Goal: Task Accomplishment & Management: Complete application form

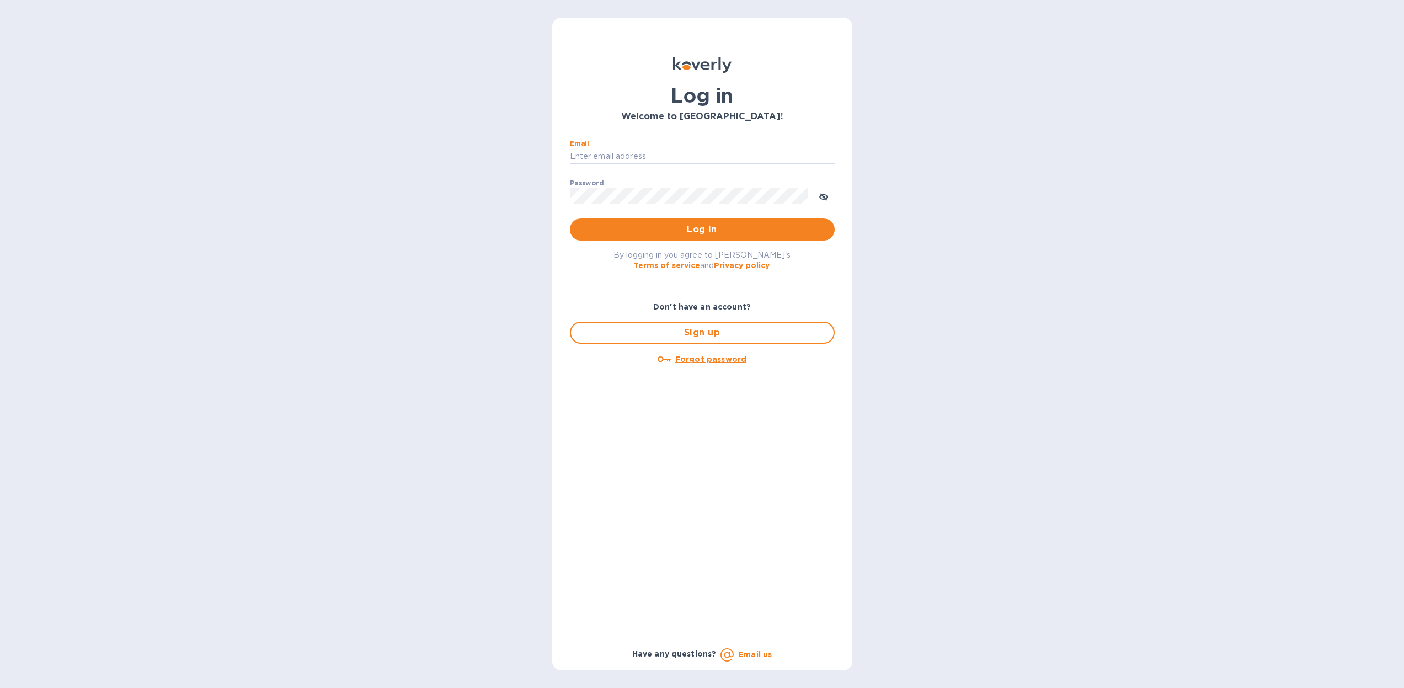
type input "[PERSON_NAME][EMAIL_ADDRESS][DOMAIN_NAME]"
click at [702, 229] on button "Log in" at bounding box center [702, 229] width 265 height 22
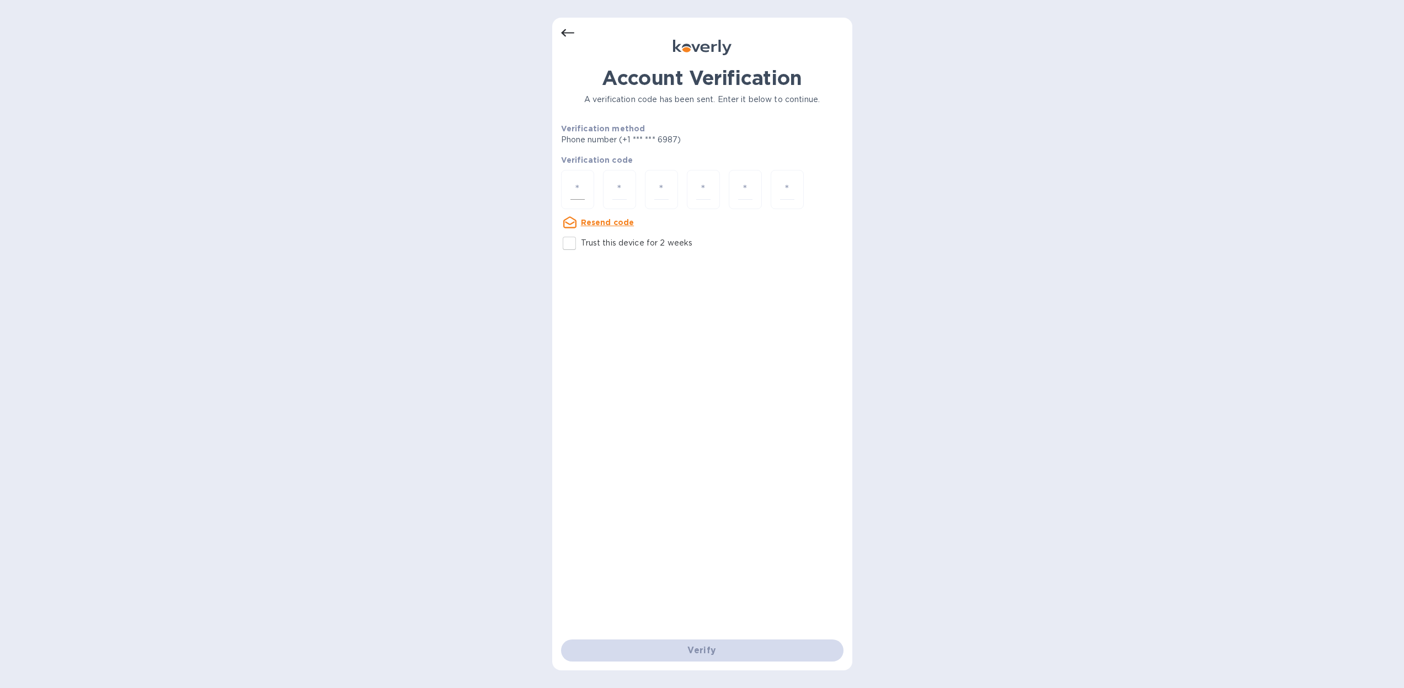
click at [578, 186] on input "number" at bounding box center [577, 189] width 14 height 20
type input "4"
type input "6"
type input "9"
type input "8"
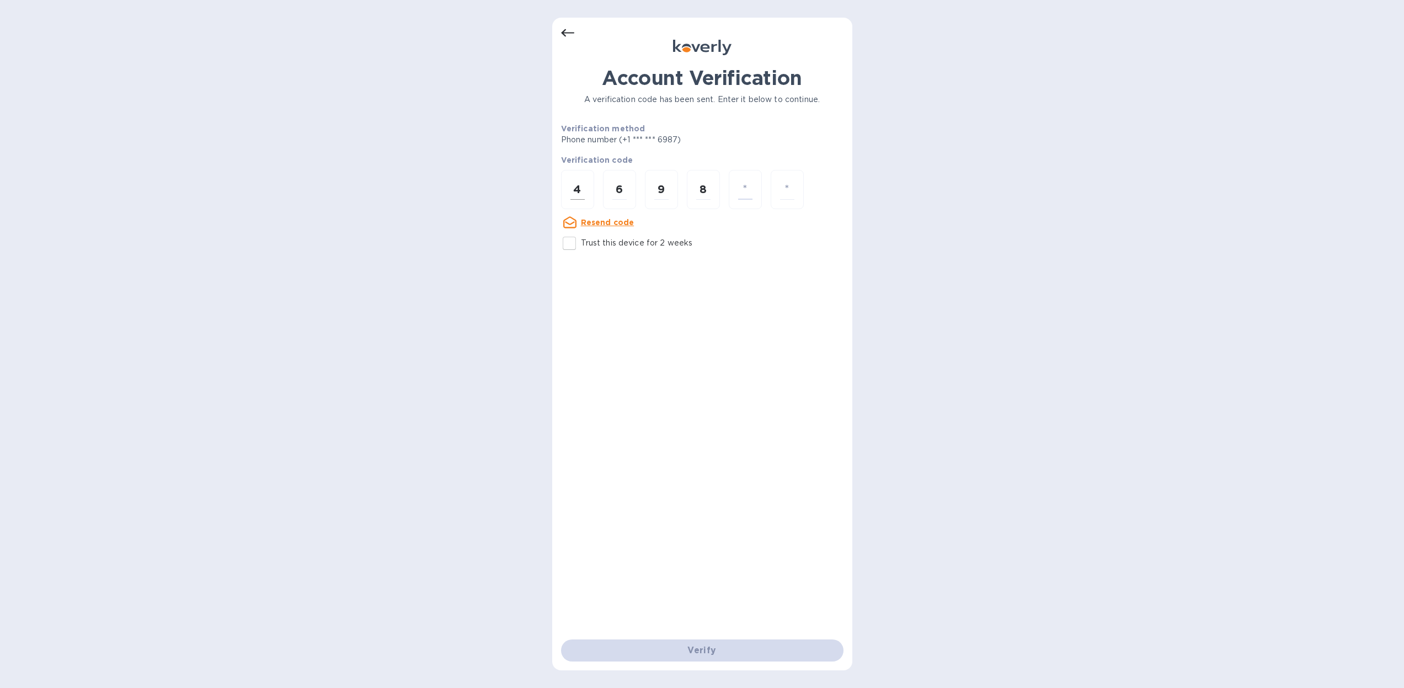
type input "7"
type input "5"
click at [576, 186] on input "number" at bounding box center [577, 189] width 14 height 20
type input "4"
type input "6"
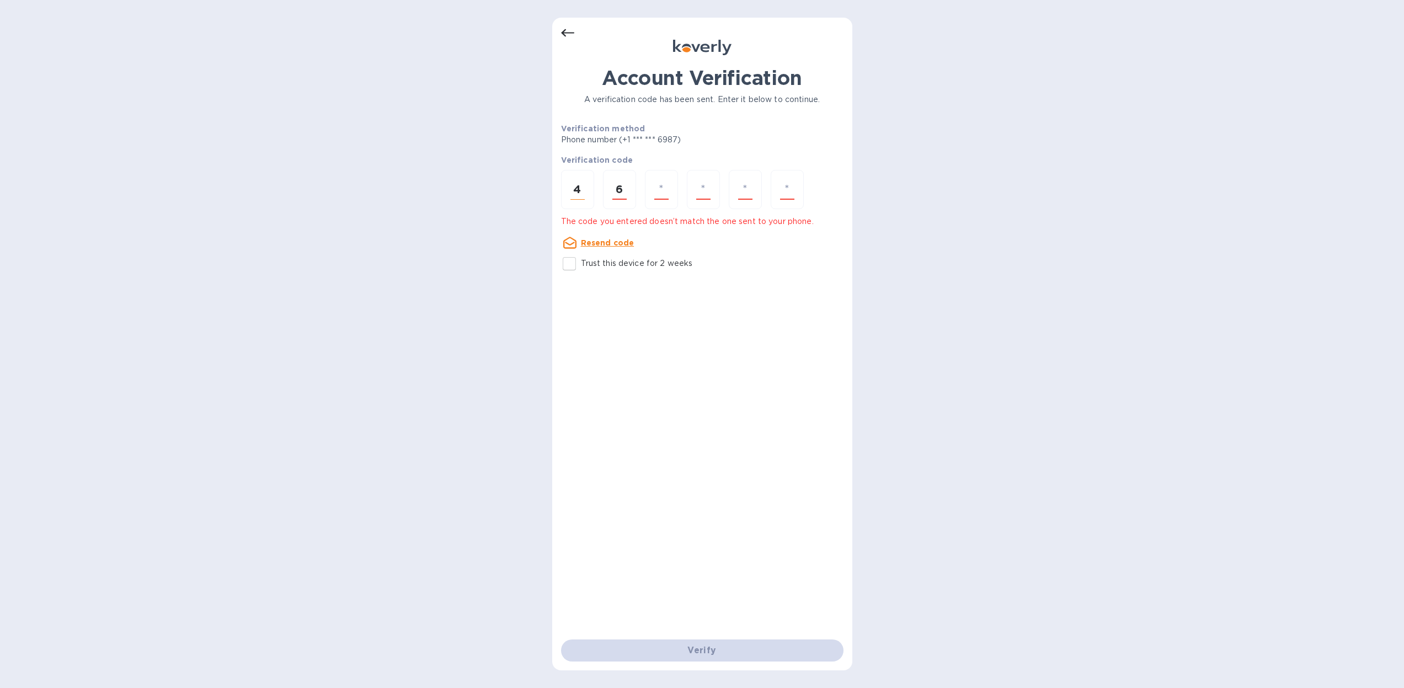
type input "9"
type input "8"
type input "7"
type input "4"
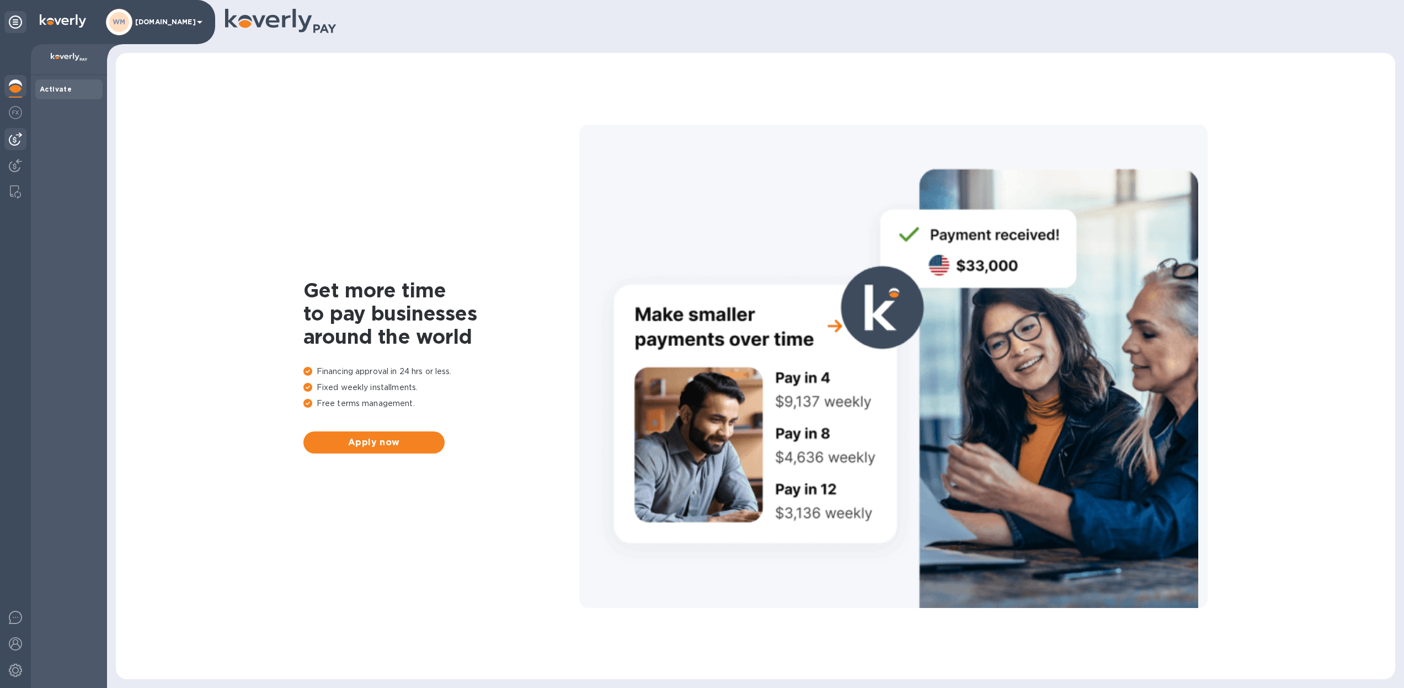
click at [15, 131] on div at bounding box center [15, 139] width 22 height 22
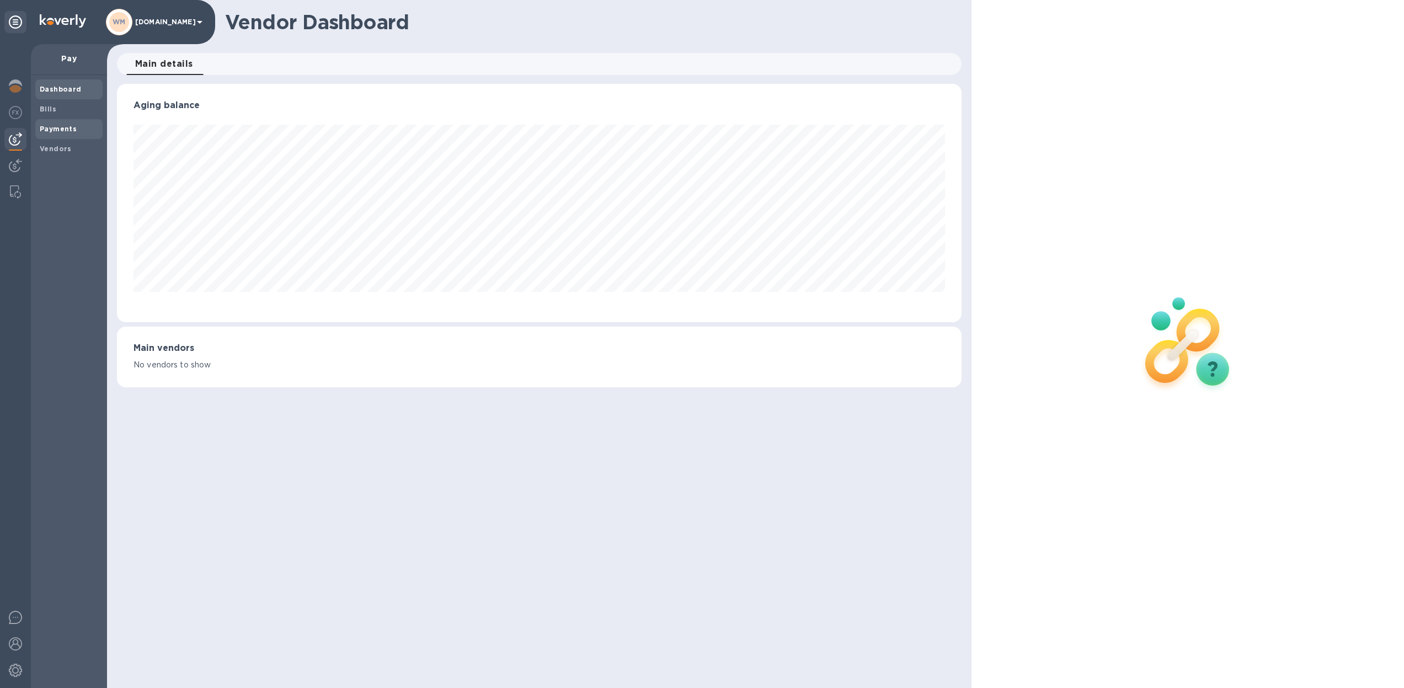
scroll to position [238, 845]
click at [55, 111] on span "Bills" at bounding box center [69, 109] width 58 height 11
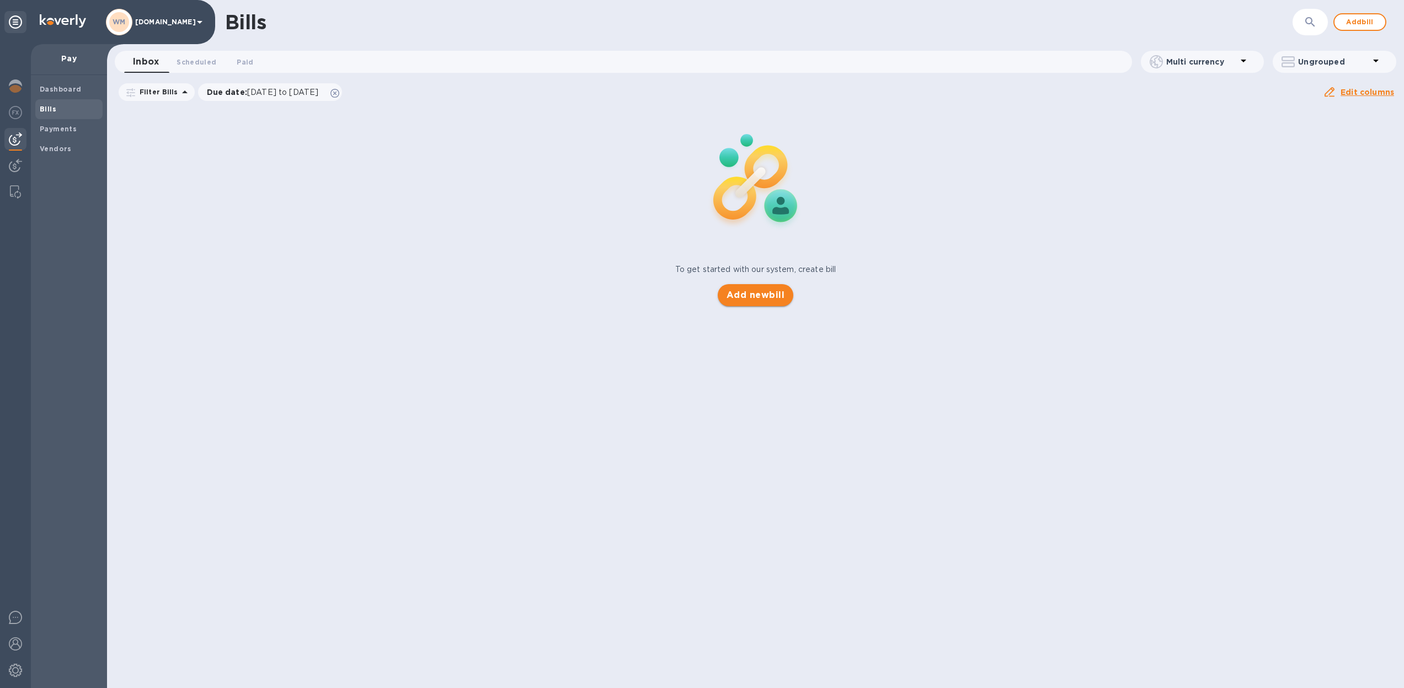
click at [767, 298] on span "Add new bill" at bounding box center [756, 295] width 58 height 13
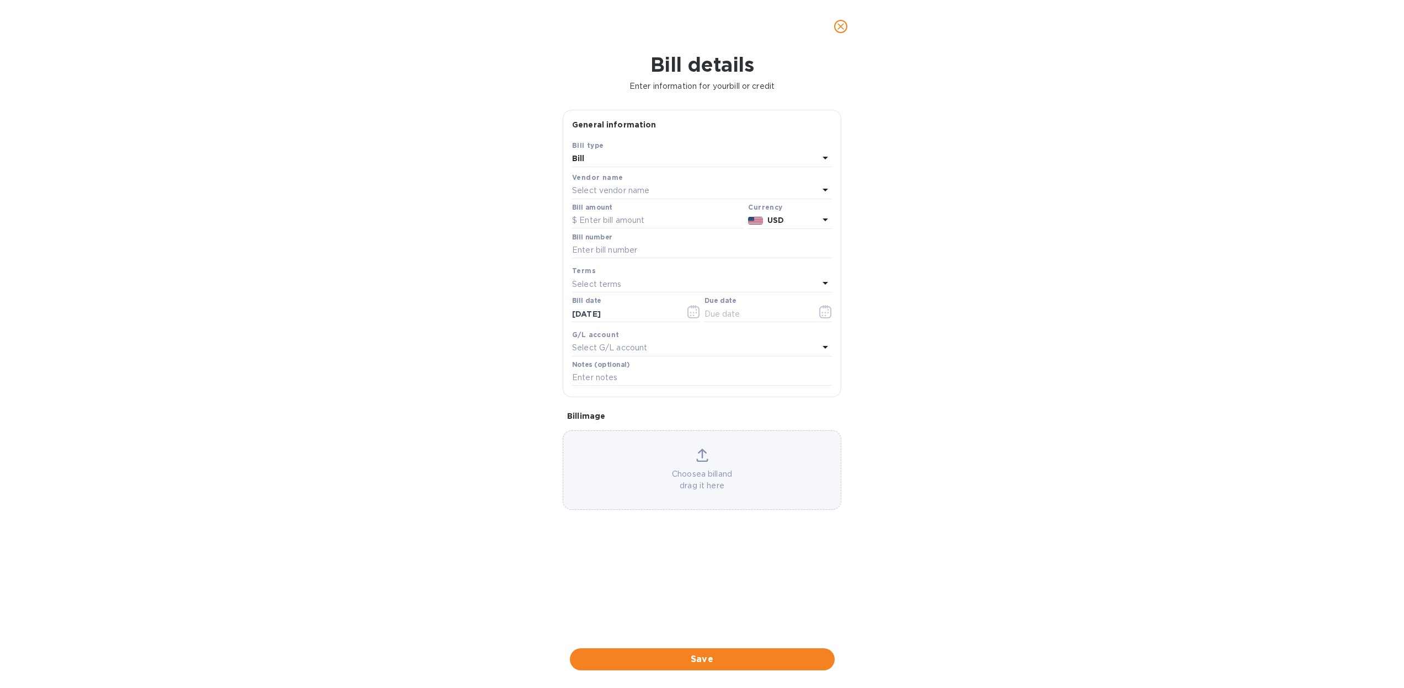
click at [624, 192] on p "Select vendor name" at bounding box center [610, 191] width 77 height 12
click at [633, 226] on input "text" at bounding box center [703, 221] width 195 height 17
type input "har"
click at [644, 268] on p "Haromex Development Gmbh" at bounding box center [697, 274] width 233 height 12
type input "[DATE]"
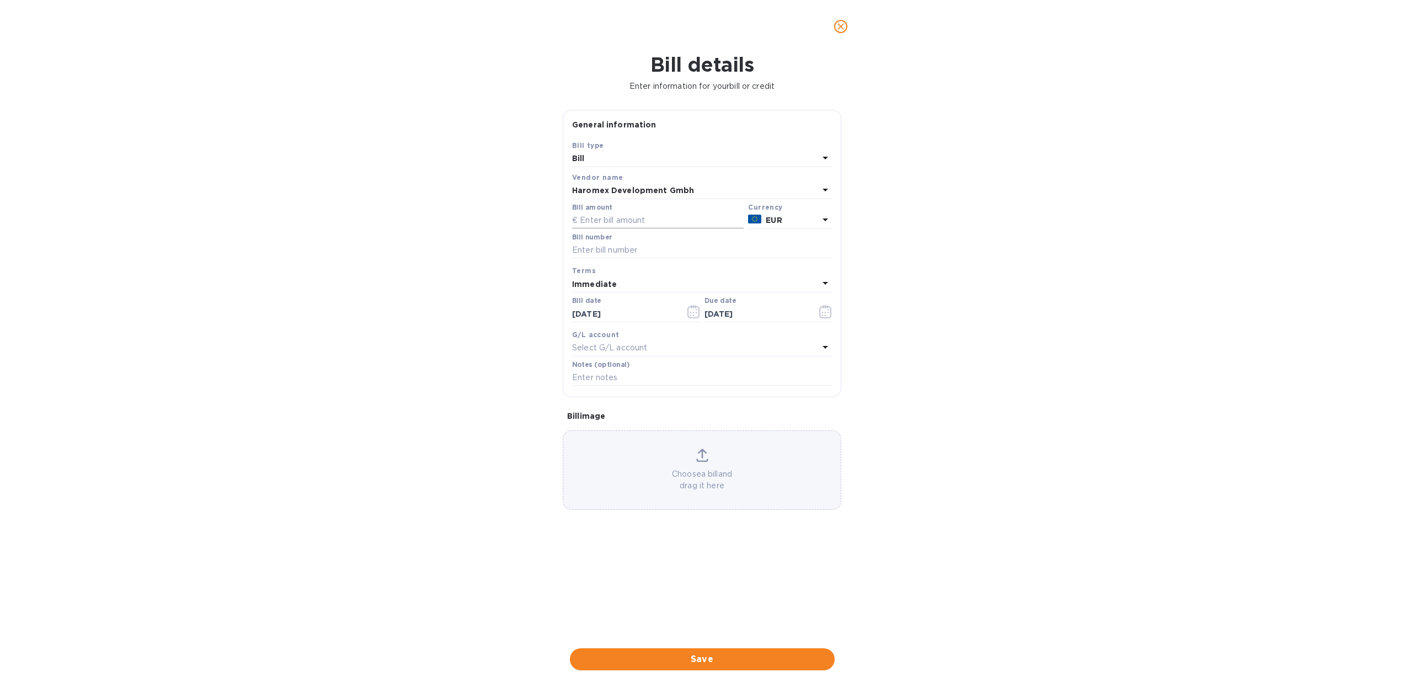
click at [611, 222] on input "text" at bounding box center [658, 220] width 172 height 17
click at [588, 220] on input "text" at bounding box center [658, 220] width 172 height 17
click at [591, 247] on input "text" at bounding box center [702, 250] width 260 height 17
click at [586, 218] on input "text" at bounding box center [658, 220] width 172 height 17
type input "29,017"
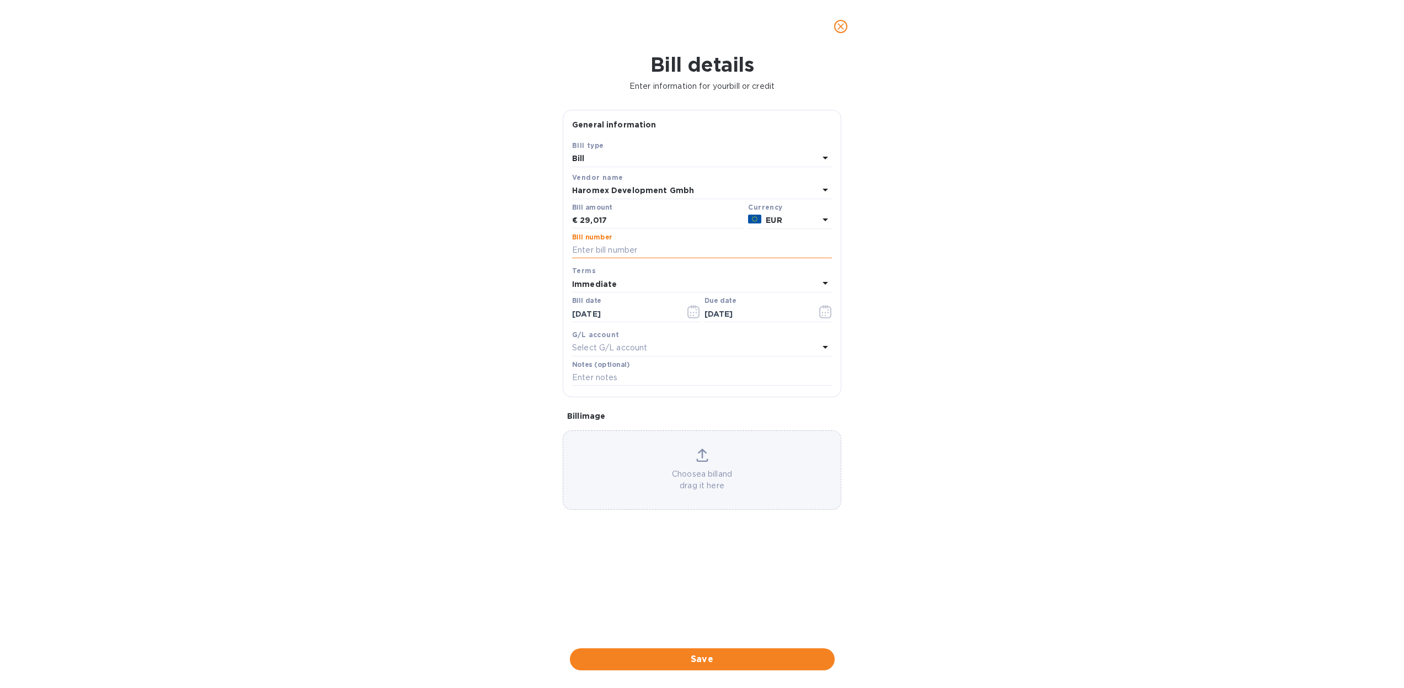
click at [586, 245] on input "text" at bounding box center [702, 250] width 260 height 17
type input "DPO20252148"
click at [824, 313] on icon "button" at bounding box center [825, 311] width 13 height 13
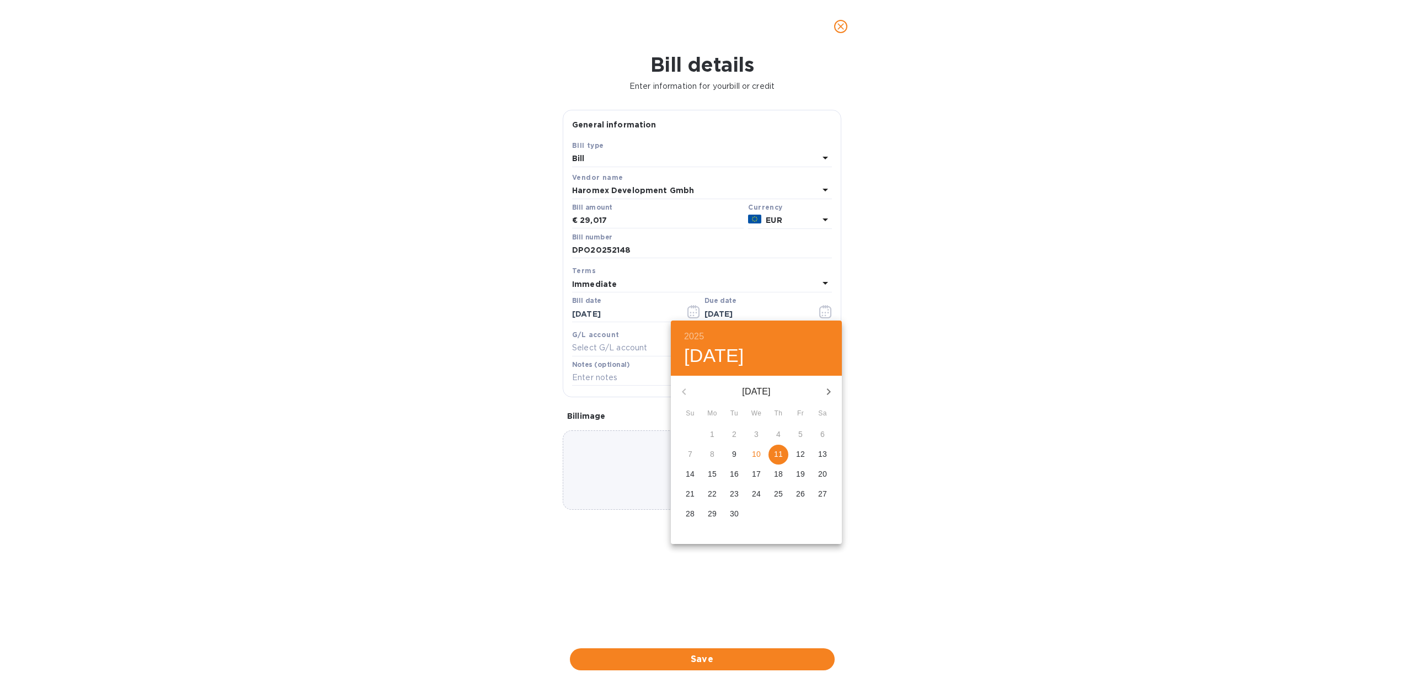
click at [799, 452] on p "12" at bounding box center [800, 453] width 9 height 11
type input "[DATE]"
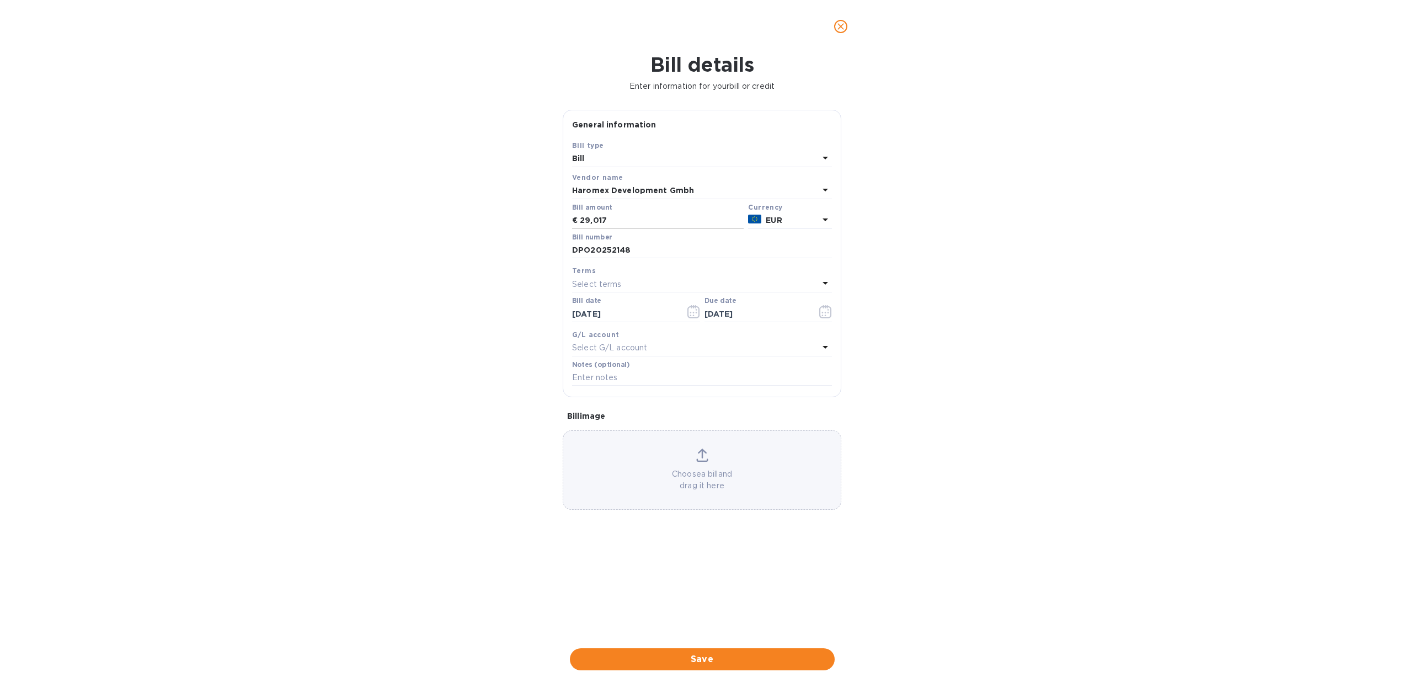
click at [614, 221] on input "29,017" at bounding box center [662, 220] width 164 height 17
type input "29,017.00"
click at [672, 653] on span "Save" at bounding box center [702, 659] width 247 height 13
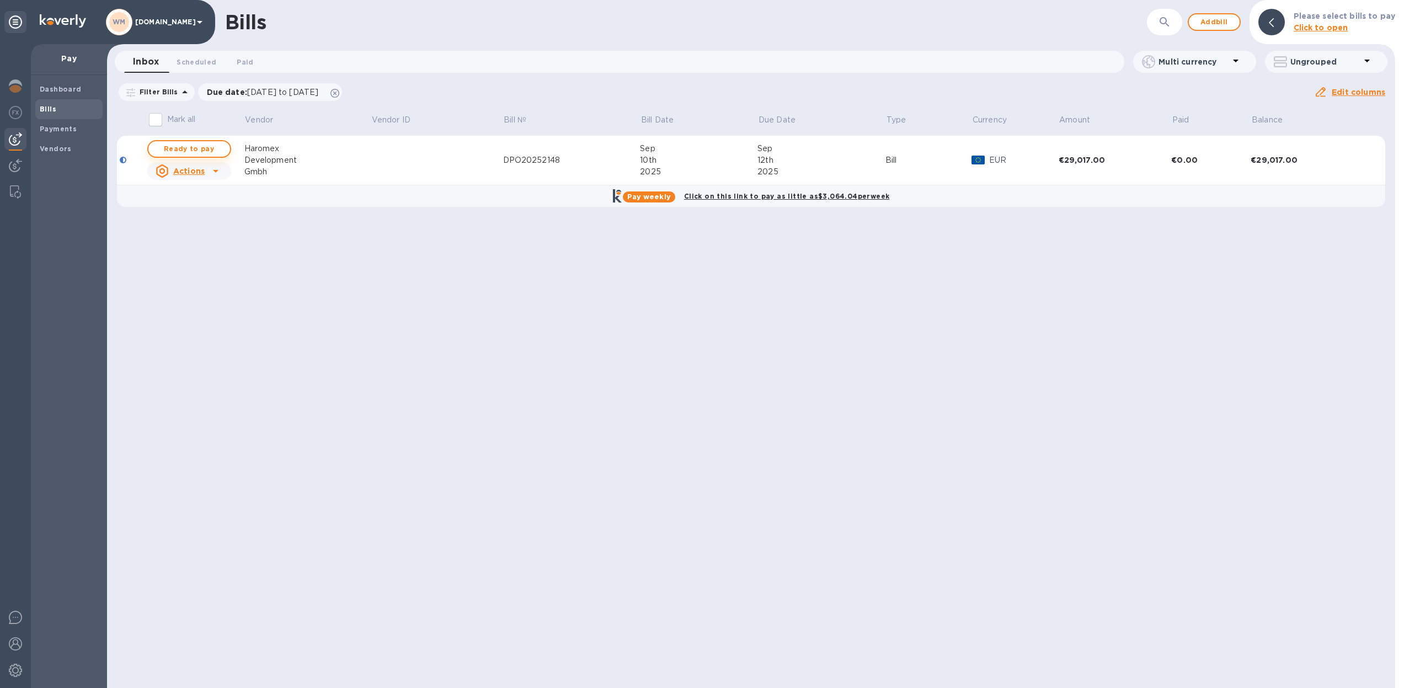
click at [198, 148] on span "Ready to pay" at bounding box center [189, 148] width 64 height 13
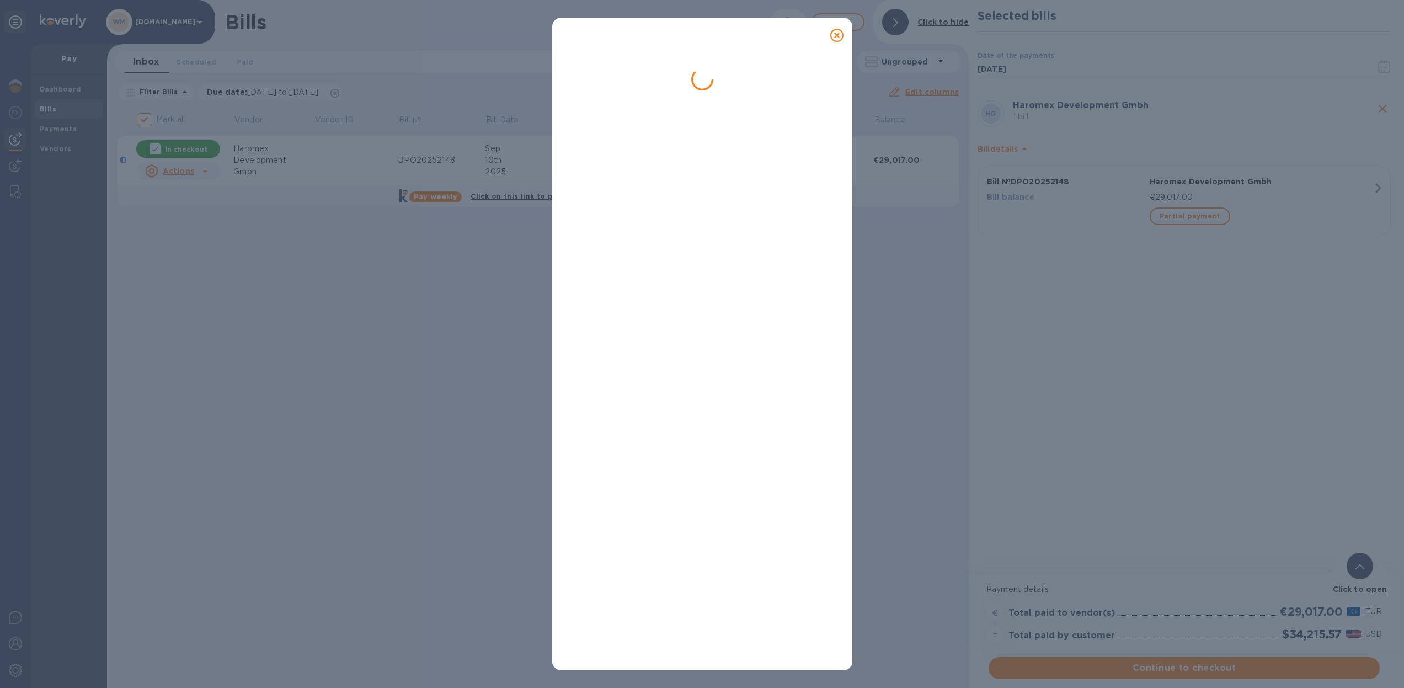
click at [839, 38] on icon at bounding box center [836, 35] width 13 height 13
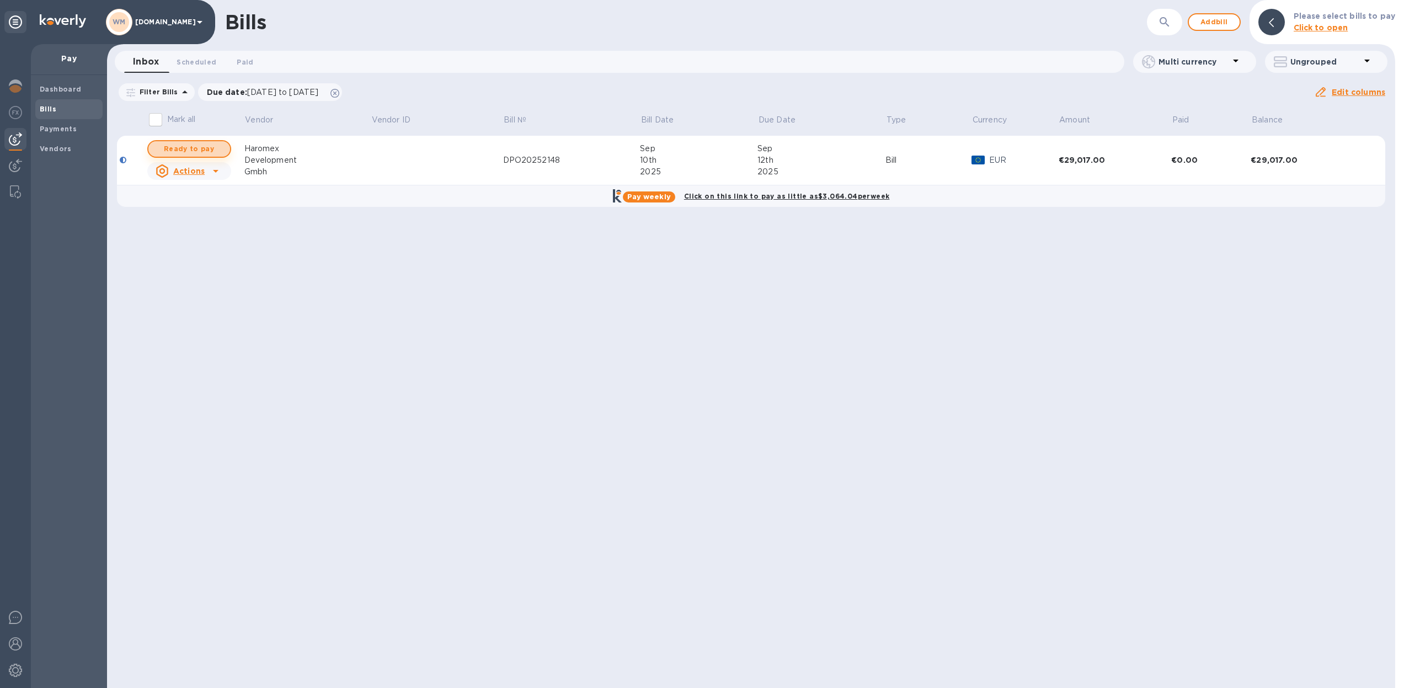
click at [199, 150] on span "Ready to pay" at bounding box center [189, 148] width 64 height 13
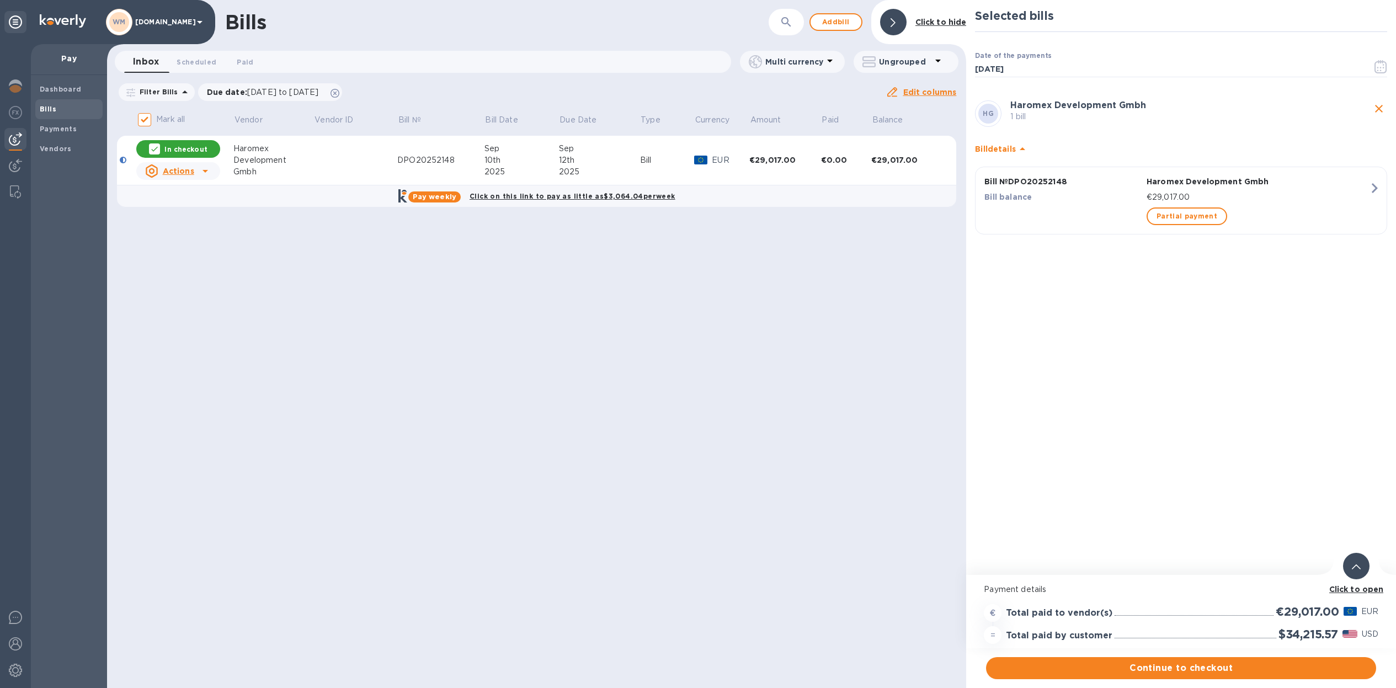
click at [181, 151] on p "In checkout" at bounding box center [185, 149] width 42 height 9
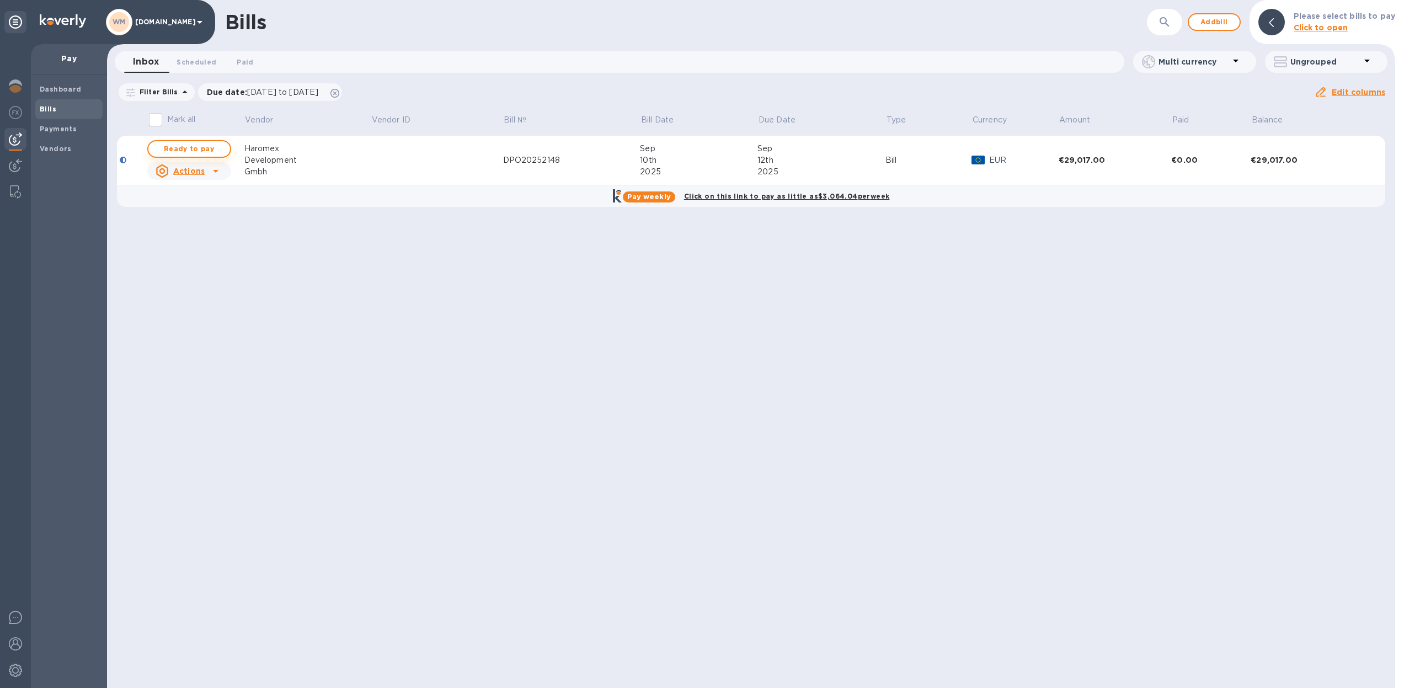
click at [189, 148] on span "Ready to pay" at bounding box center [189, 148] width 64 height 13
checkbox input "true"
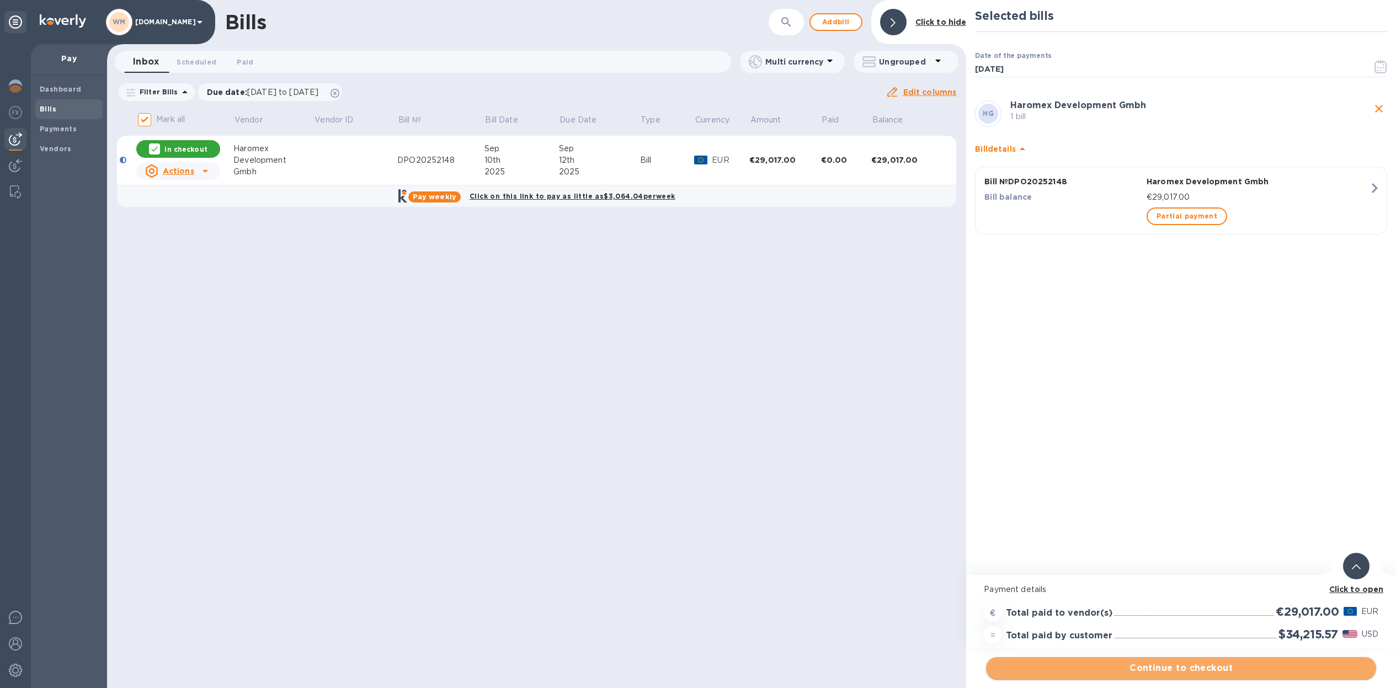
click at [1176, 671] on span "Continue to checkout" at bounding box center [1181, 667] width 372 height 13
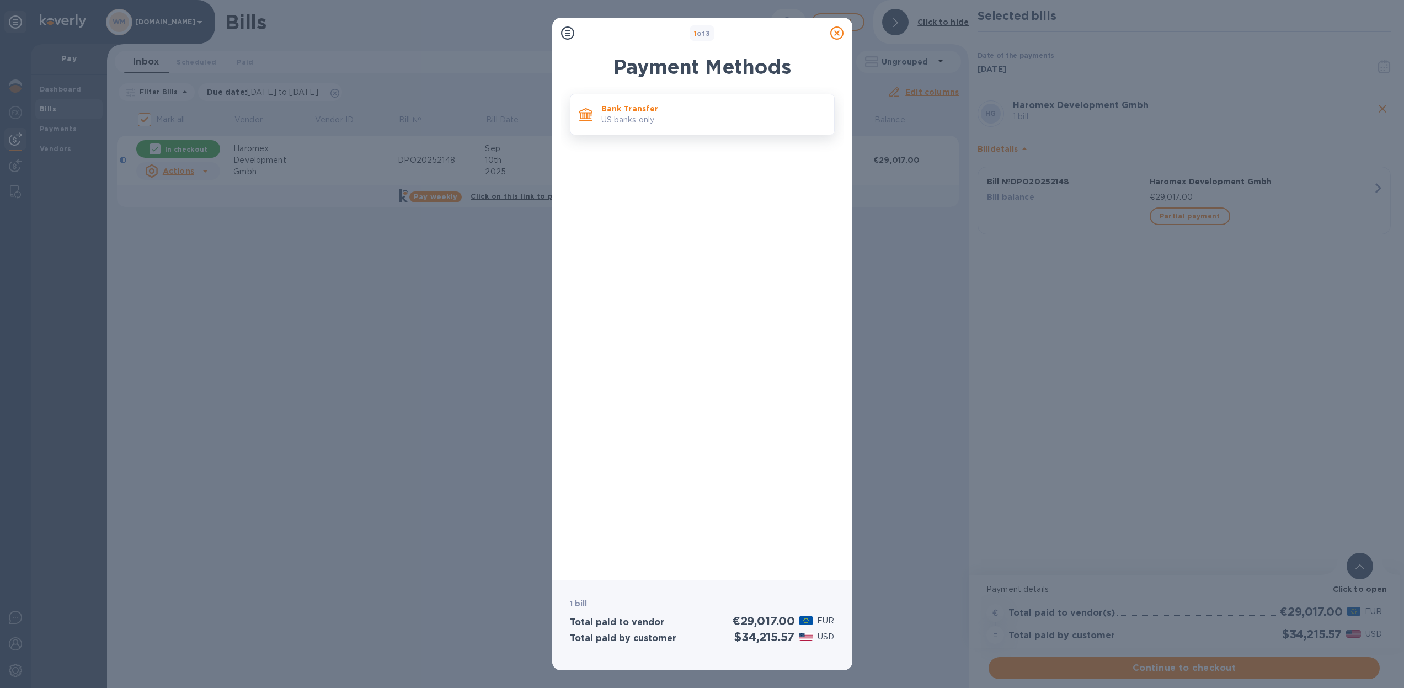
click at [672, 121] on p "US banks only." at bounding box center [713, 120] width 224 height 12
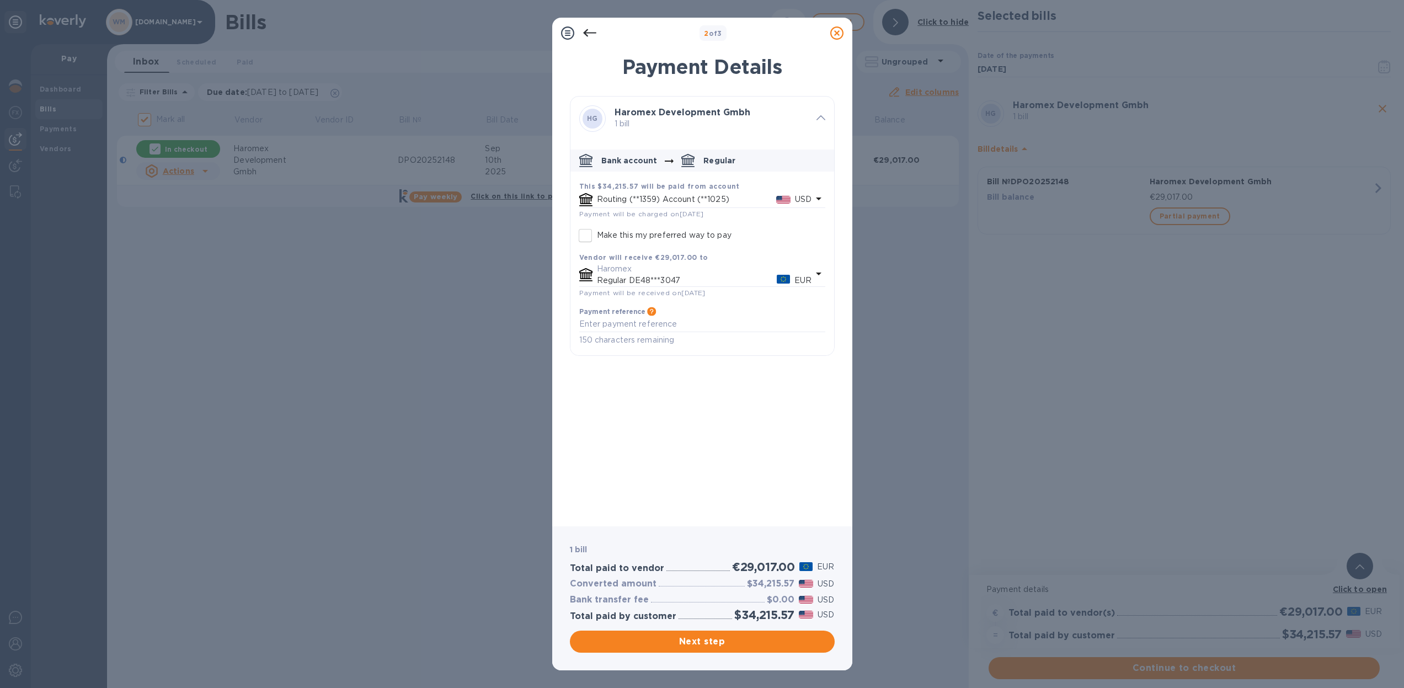
click at [707, 202] on p "Routing (**1359) Account (**1025)" at bounding box center [686, 200] width 179 height 12
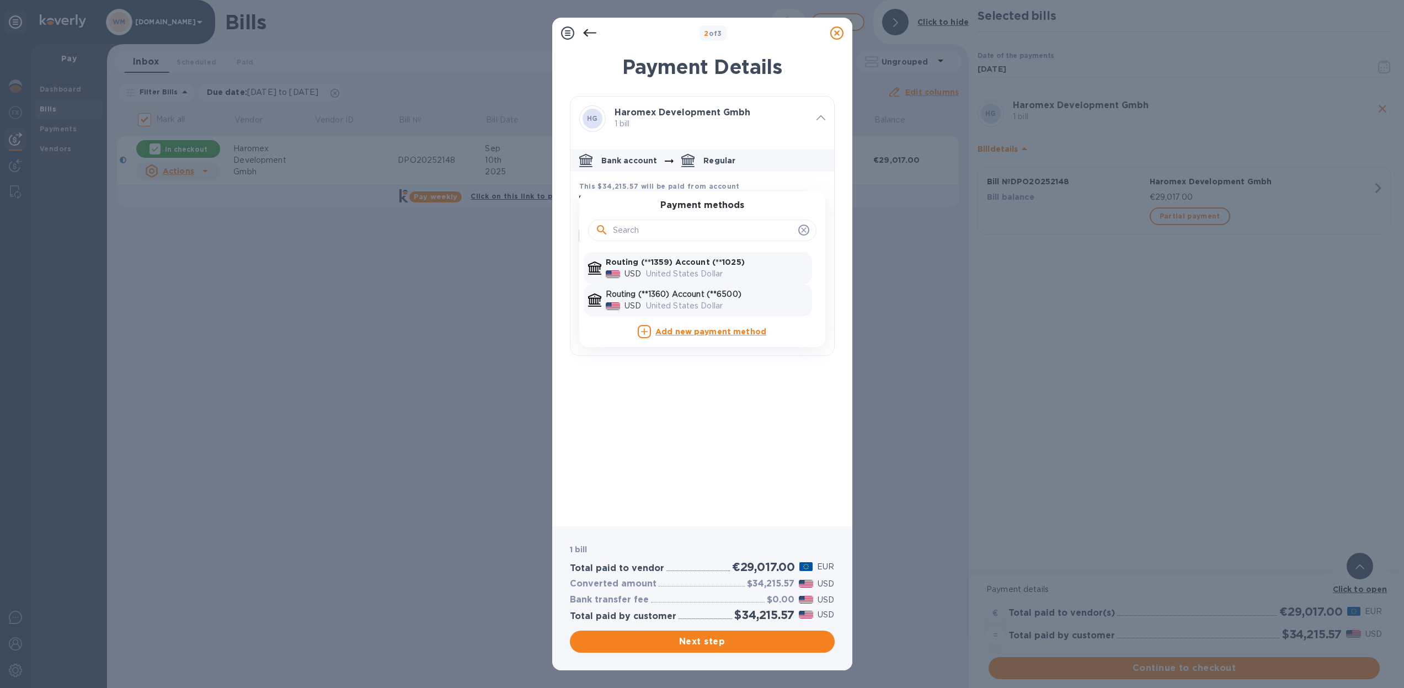
click at [706, 296] on p "Routing (**1360) Account (**6500)" at bounding box center [707, 295] width 202 height 12
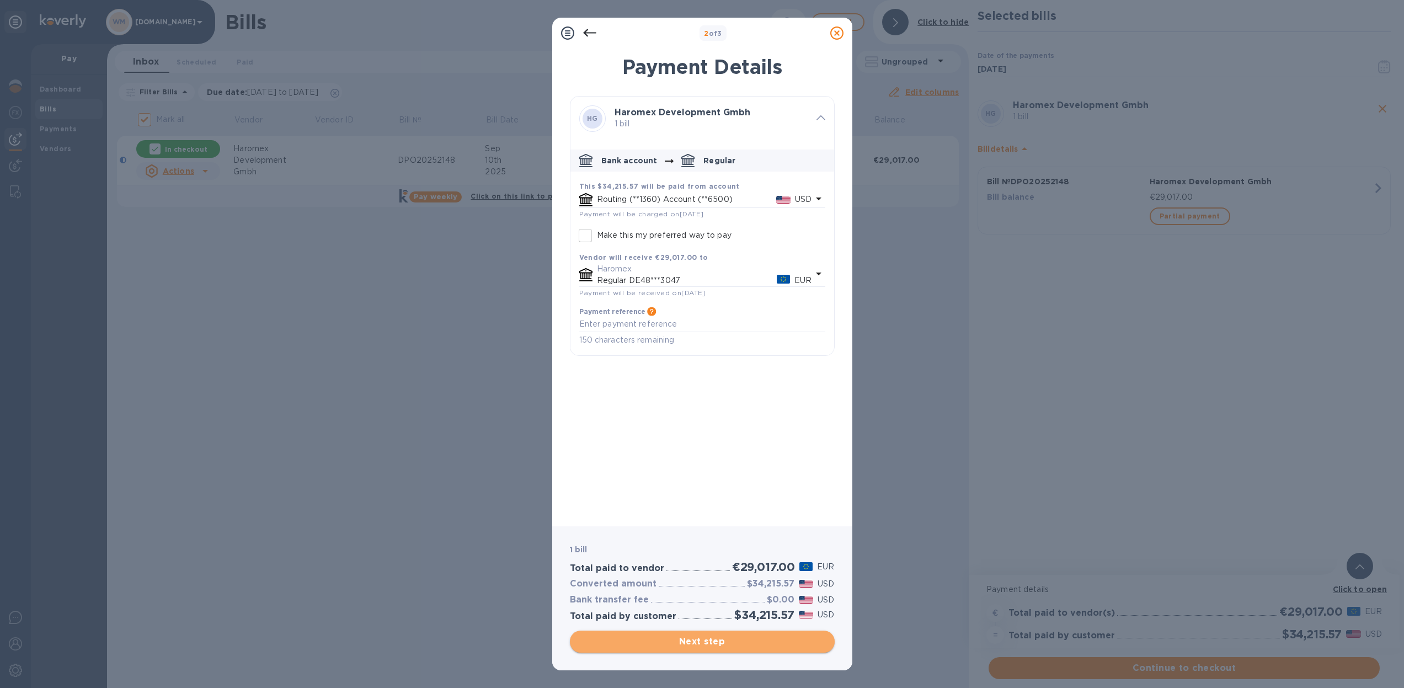
click at [724, 641] on span "Next step" at bounding box center [702, 641] width 247 height 13
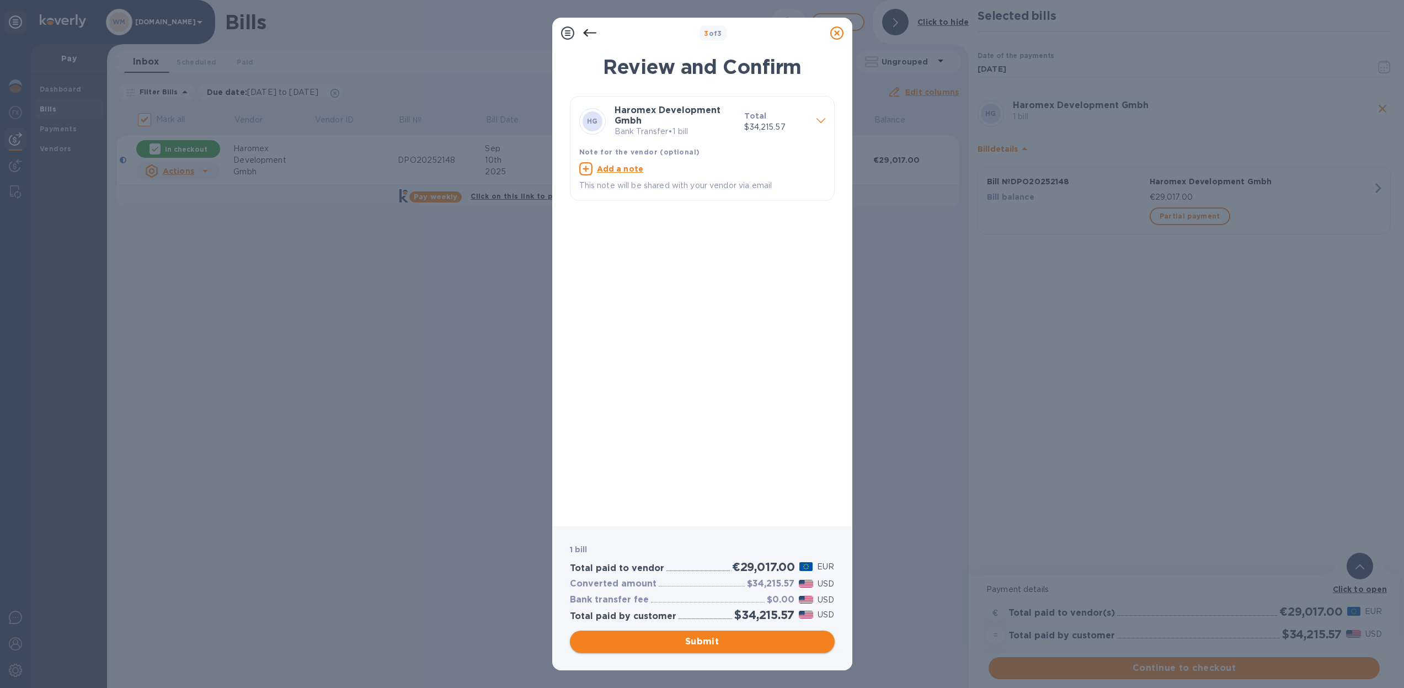
click at [714, 637] on span "Submit" at bounding box center [702, 641] width 247 height 13
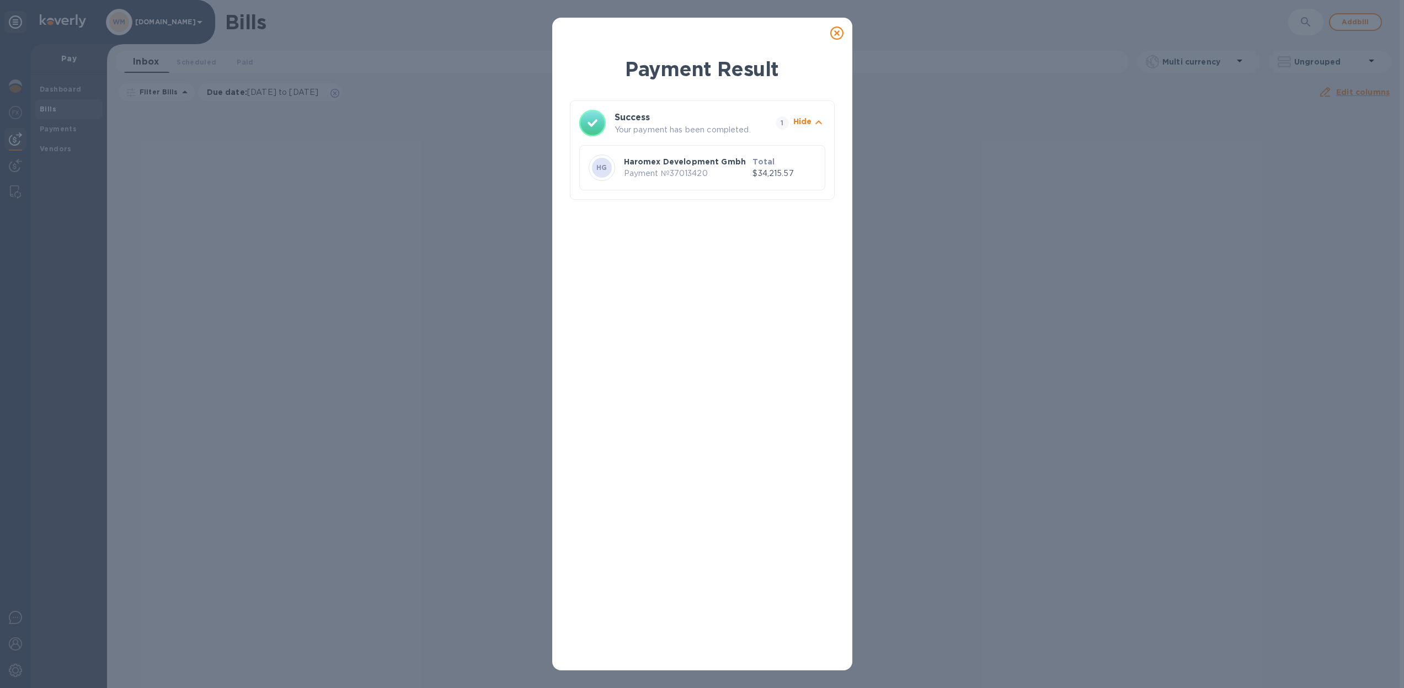
drag, startPoint x: 836, startPoint y: 35, endPoint x: 805, endPoint y: 23, distance: 33.0
click at [836, 34] on icon at bounding box center [836, 32] width 13 height 13
